Goal: Task Accomplishment & Management: Manage account settings

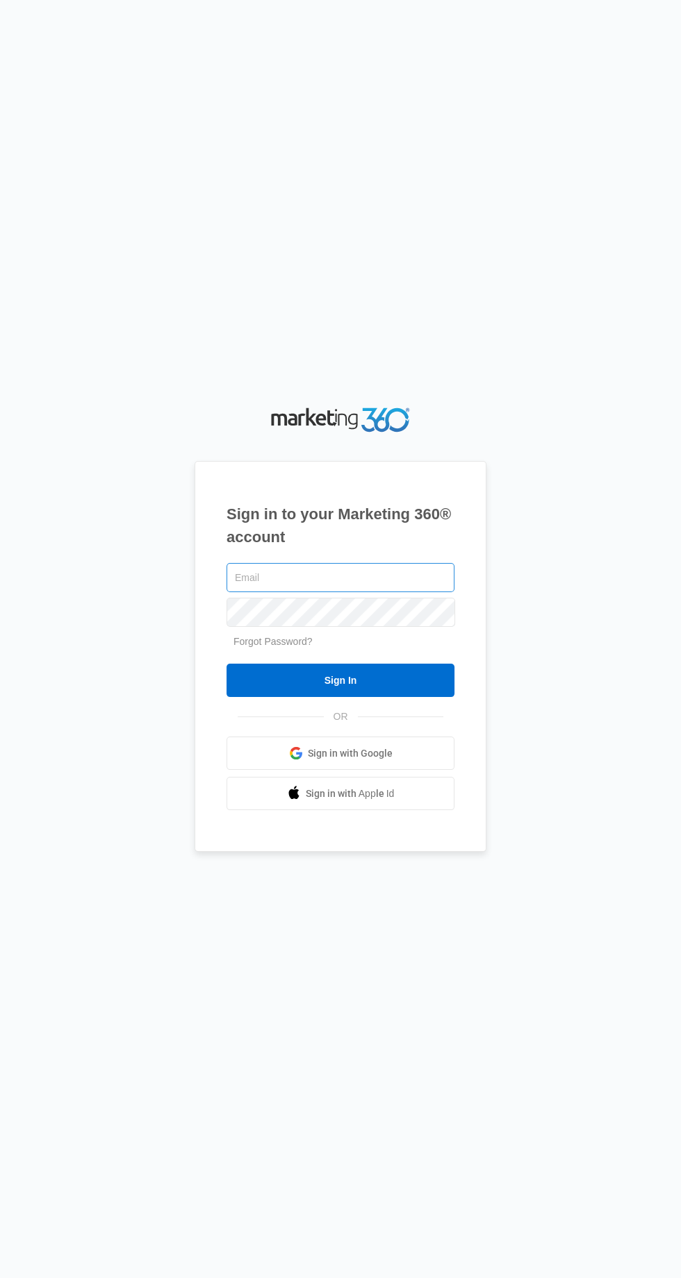
click at [377, 592] on input "text" at bounding box center [340, 577] width 228 height 29
type input "[EMAIL_ADDRESS][DOMAIN_NAME]"
click at [226, 664] on input "Sign In" at bounding box center [340, 680] width 228 height 33
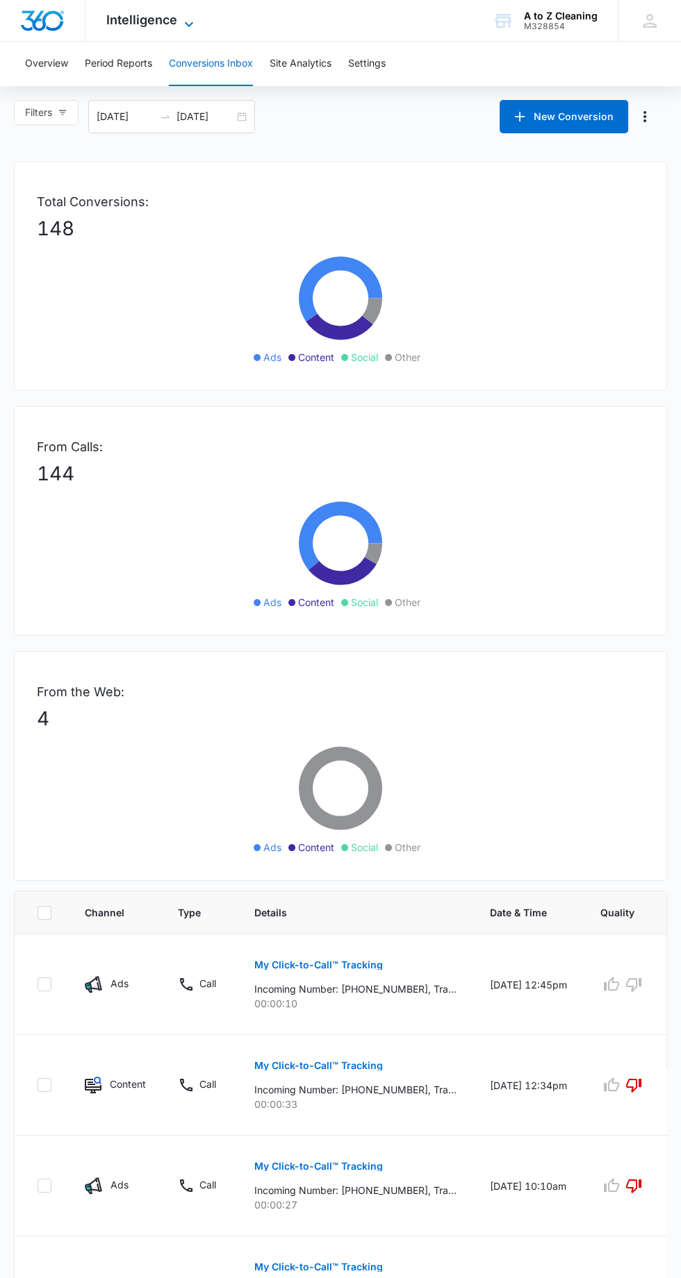
click at [160, 17] on span "Intelligence" at bounding box center [141, 19] width 71 height 15
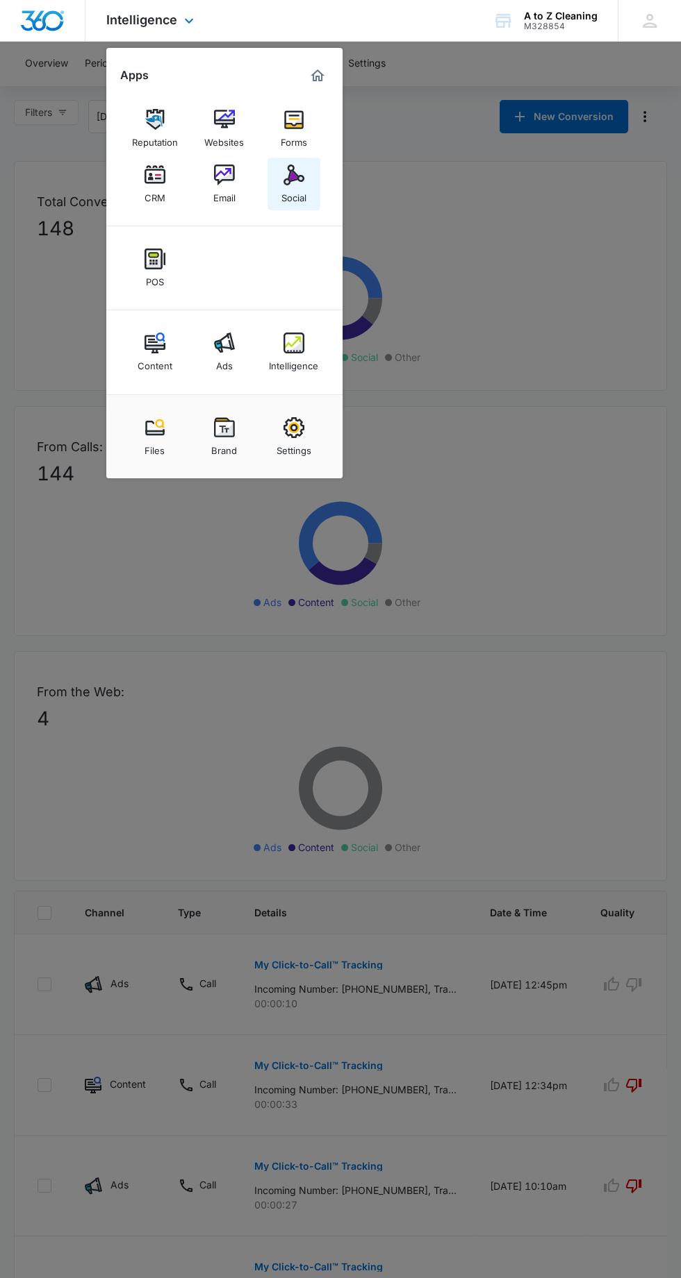
click at [304, 178] on link "Social" at bounding box center [293, 184] width 53 height 53
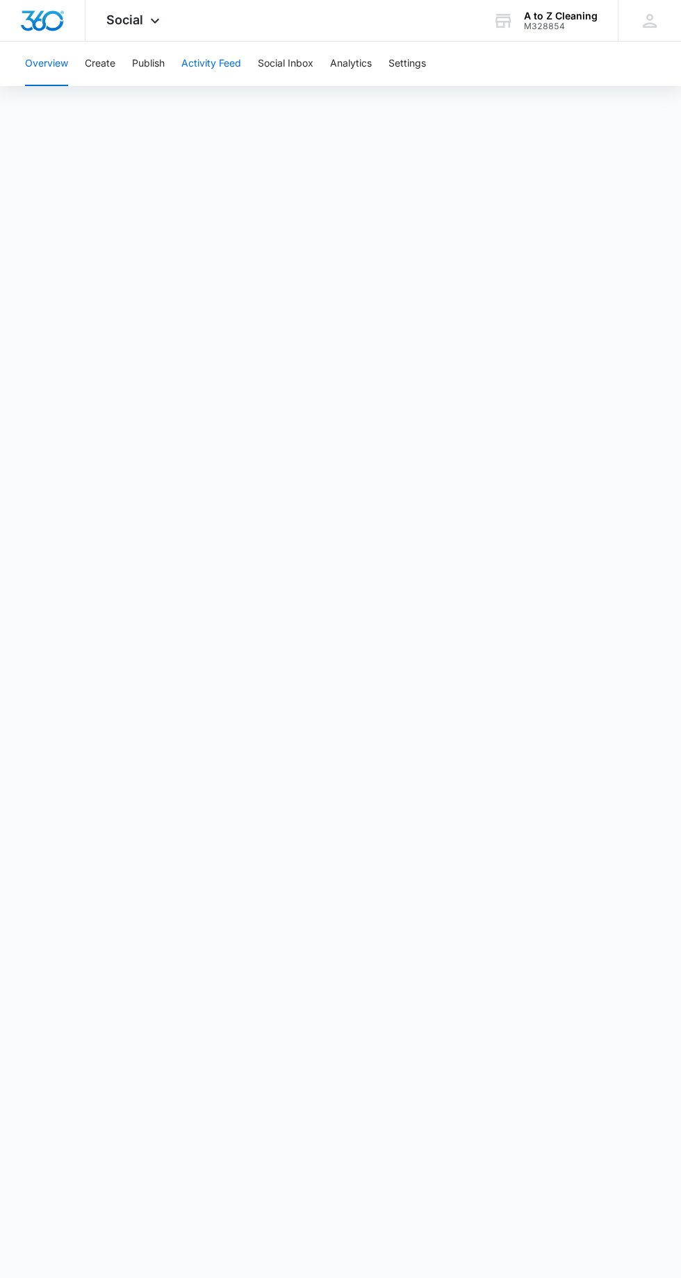
click at [206, 47] on button "Activity Feed" at bounding box center [211, 64] width 60 height 44
click at [147, 59] on button "Publish" at bounding box center [148, 64] width 33 height 44
click at [104, 105] on button "Schedules" at bounding box center [106, 106] width 47 height 39
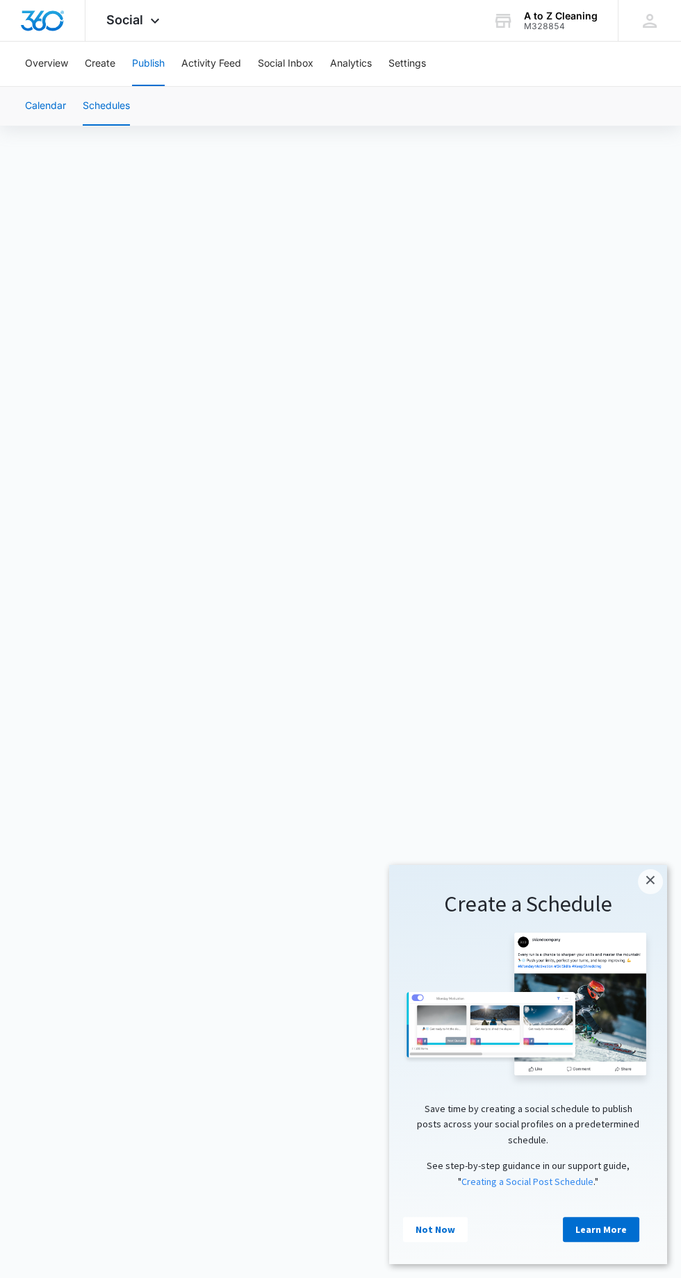
click at [47, 101] on button "Calendar" at bounding box center [45, 106] width 41 height 39
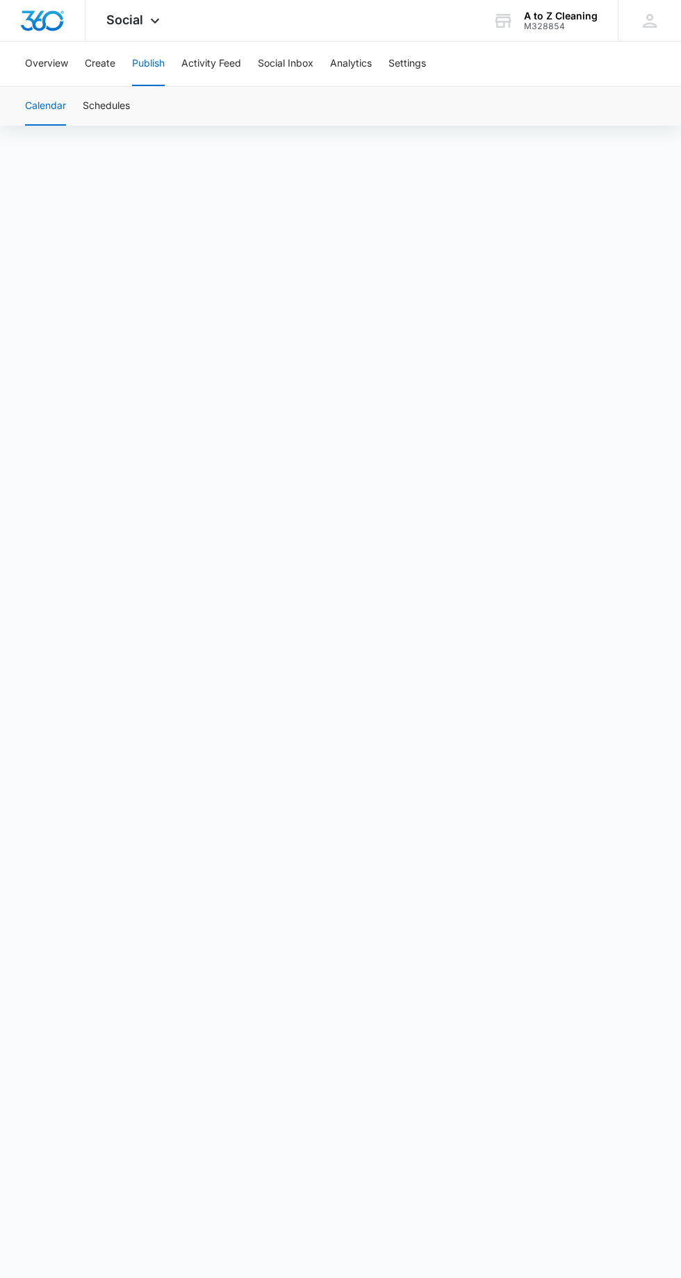
scroll to position [162, 0]
